Goal: Go to known website: Access a specific website the user already knows

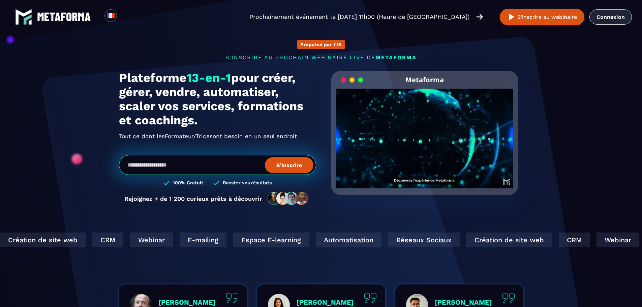
click at [606, 16] on link "Connexion" at bounding box center [610, 16] width 42 height 15
